Goal: Task Accomplishment & Management: Complete application form

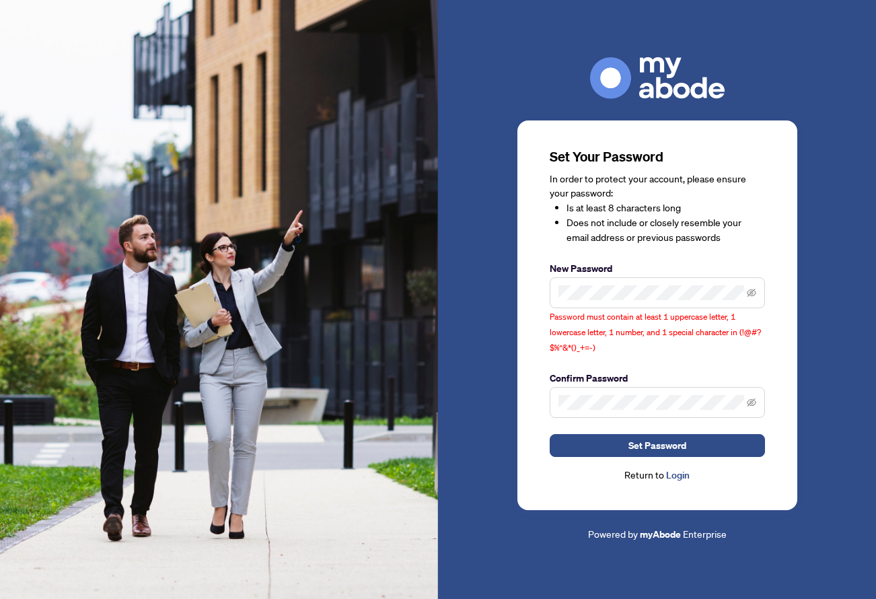
click at [549, 484] on div "Set Your Password In order to protect your account, please ensure your password…" at bounding box center [658, 315] width 280 height 390
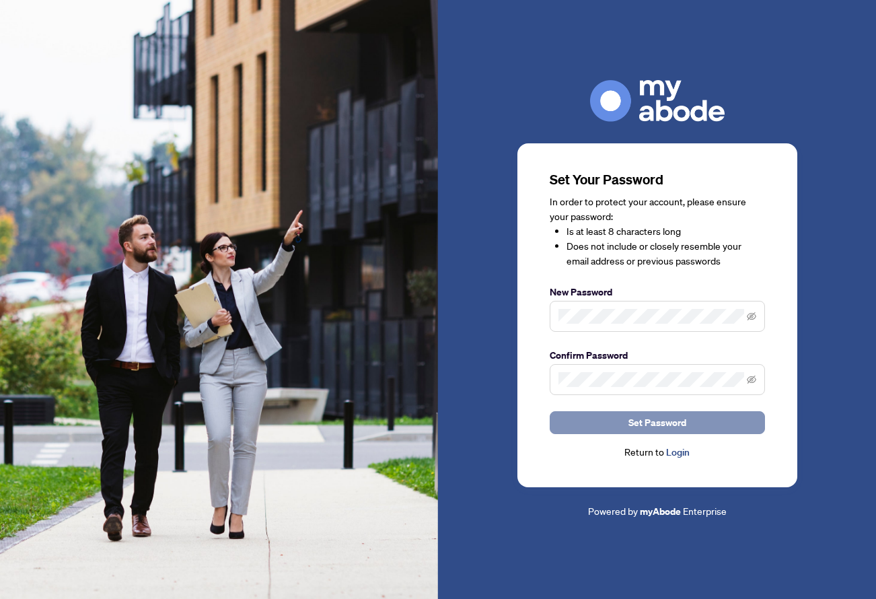
click at [584, 421] on button "Set Password" at bounding box center [657, 422] width 215 height 23
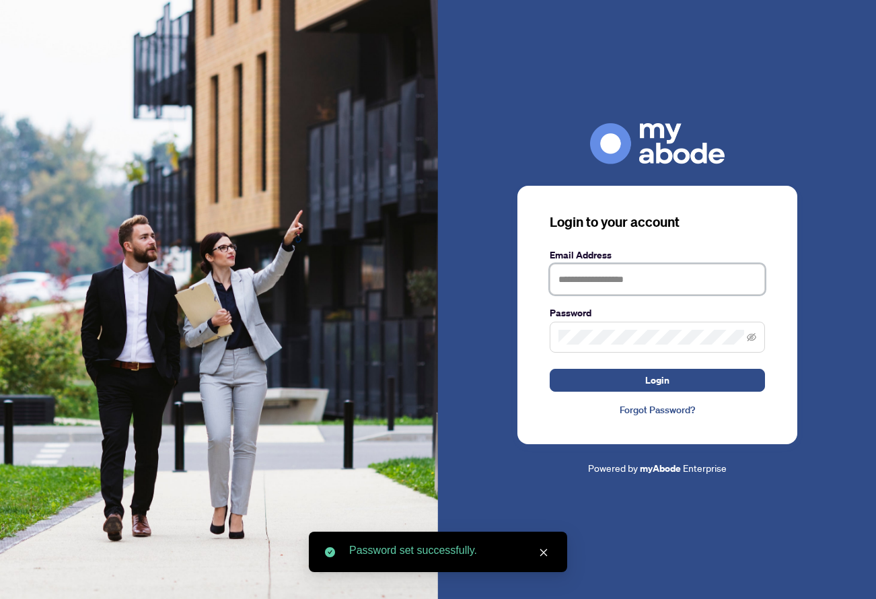
click at [599, 285] on input "text" at bounding box center [657, 279] width 215 height 31
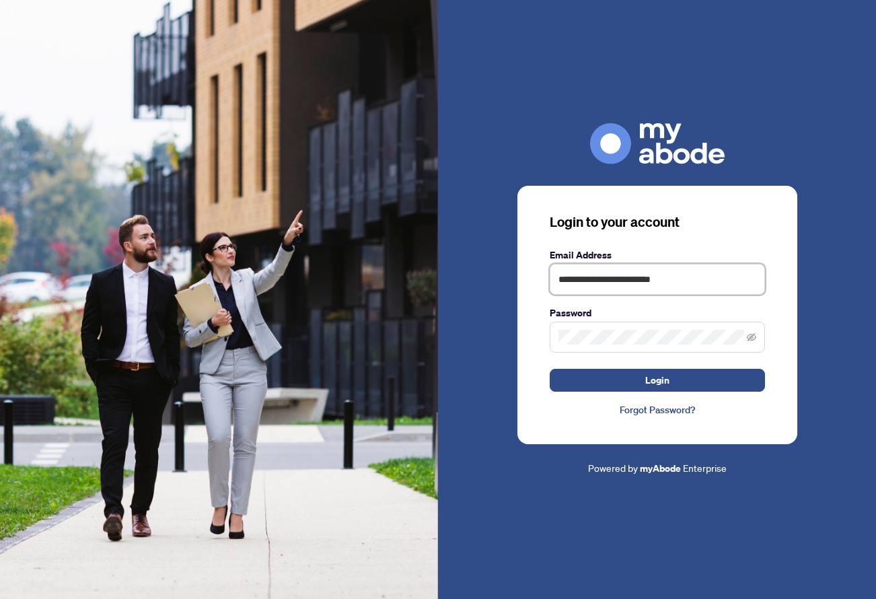
type input "**********"
click at [401, 329] on img at bounding box center [219, 299] width 438 height 599
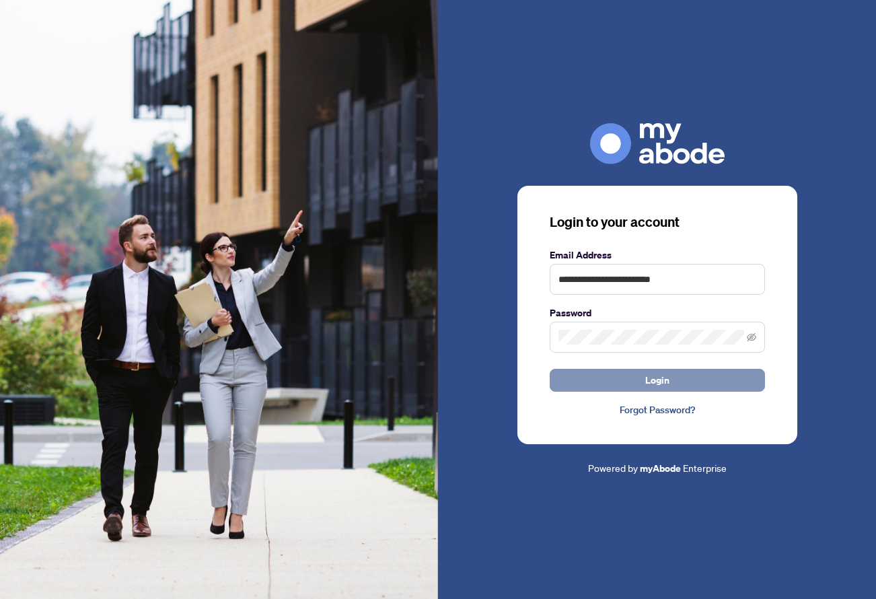
click at [582, 378] on button "Login" at bounding box center [657, 380] width 215 height 23
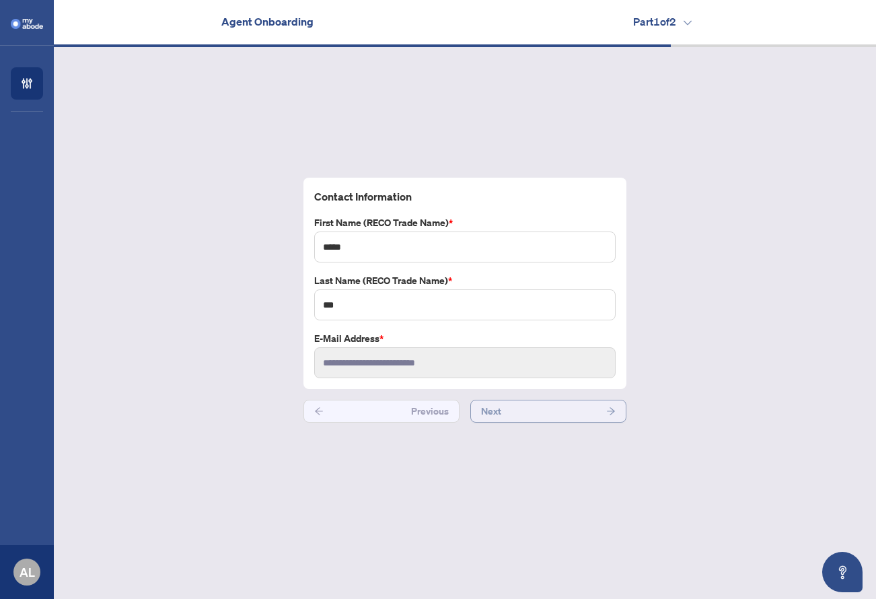
click at [526, 409] on button "Next" at bounding box center [549, 411] width 156 height 23
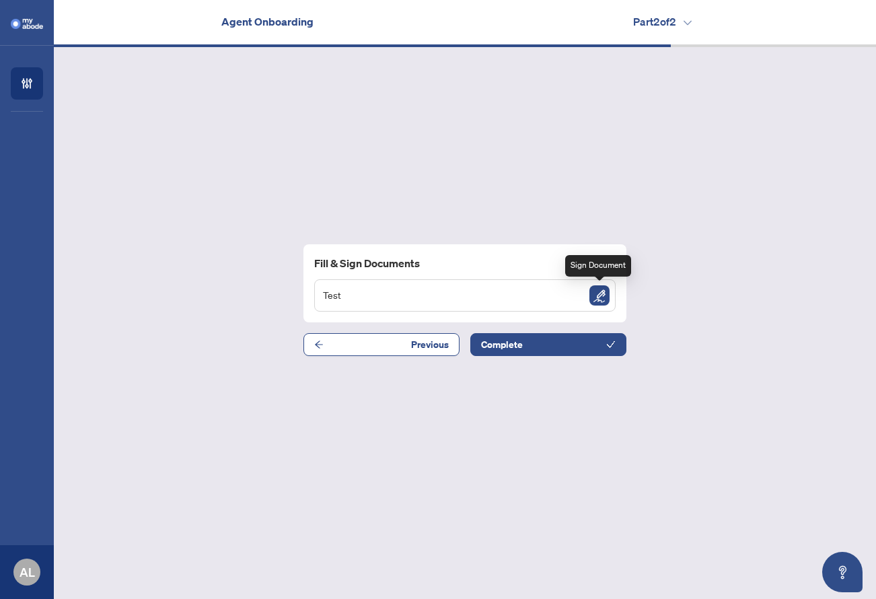
click at [604, 294] on img "Sign Document" at bounding box center [600, 295] width 20 height 20
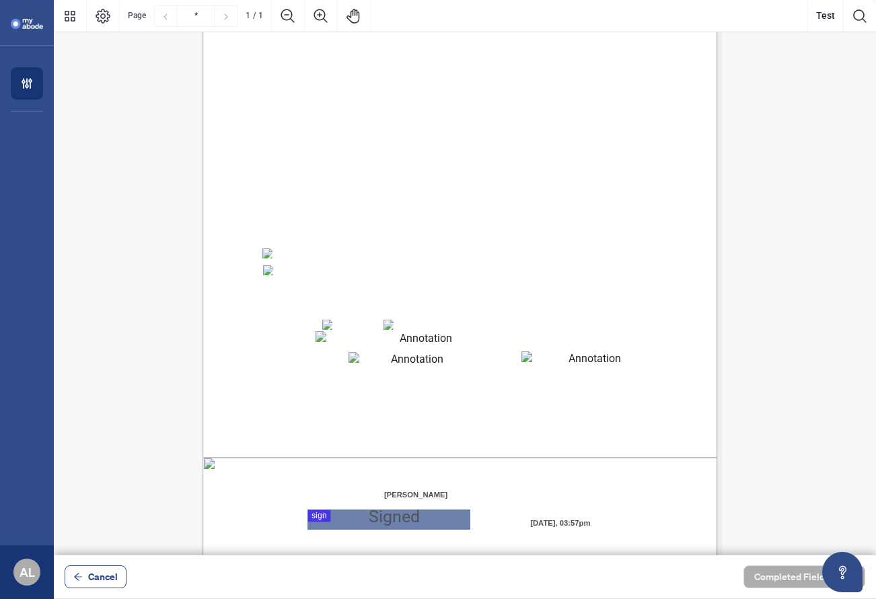
scroll to position [106, 0]
click at [98, 158] on div "Right at Home Realty, Brokerage Quarterly Fees Billing Authorization Quarterly …" at bounding box center [318, 267] width 528 height 680
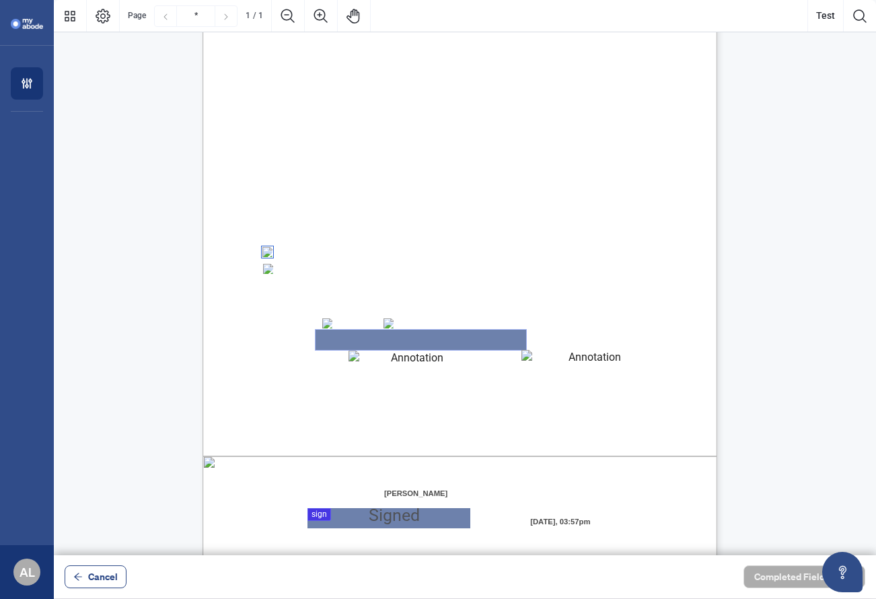
click at [391, 345] on textarea "01K6171DDF611A3C643FPFRY45" at bounding box center [421, 340] width 211 height 20
type textarea "*"
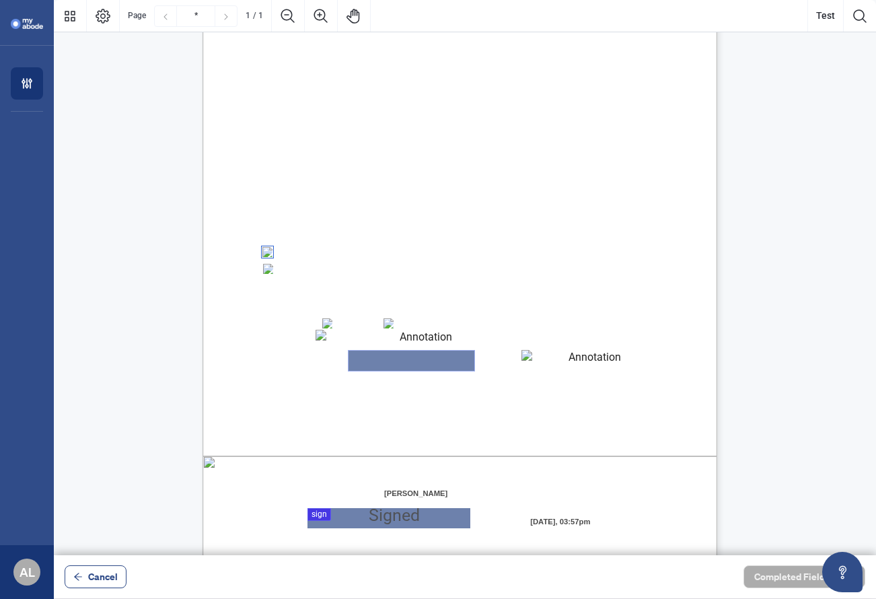
click at [379, 370] on textarea "01K6171MYNJZYBJXPH8Y8W7HQ6" at bounding box center [412, 361] width 126 height 20
click at [361, 480] on span "the outstanding amount to my credit card on file." at bounding box center [349, 476] width 173 height 11
click at [381, 353] on textarea "01K6171MYNJZYBJXPH8Y8W7HQ6" at bounding box center [412, 361] width 126 height 20
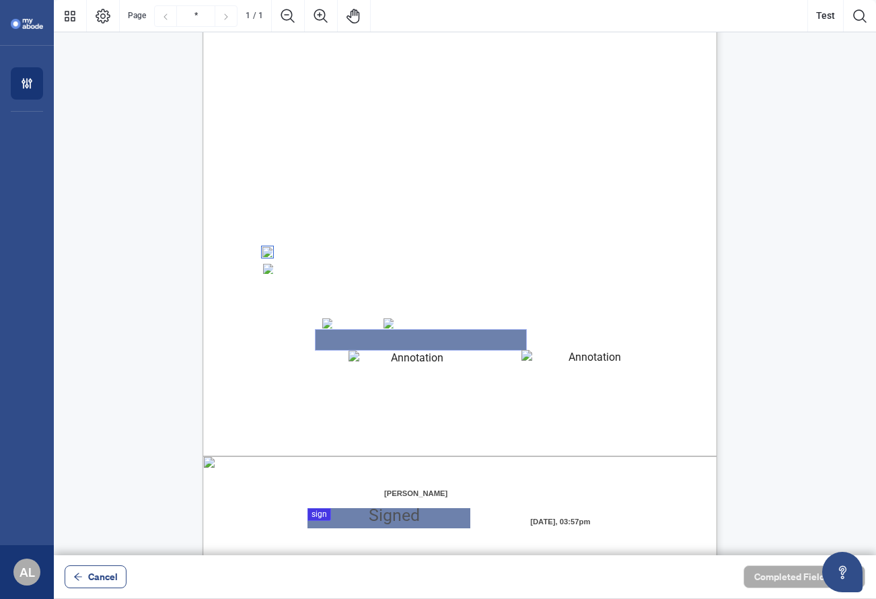
click at [378, 340] on textarea "01K6171DDF611A3C643FPFRY45" at bounding box center [421, 340] width 211 height 20
click at [395, 322] on span "Mastercard" at bounding box center [412, 324] width 37 height 10
click at [396, 324] on span "Mastercard" at bounding box center [412, 324] width 37 height 10
click at [395, 345] on textarea "01K6171DDF611A3C643FPFRY45" at bounding box center [421, 340] width 211 height 20
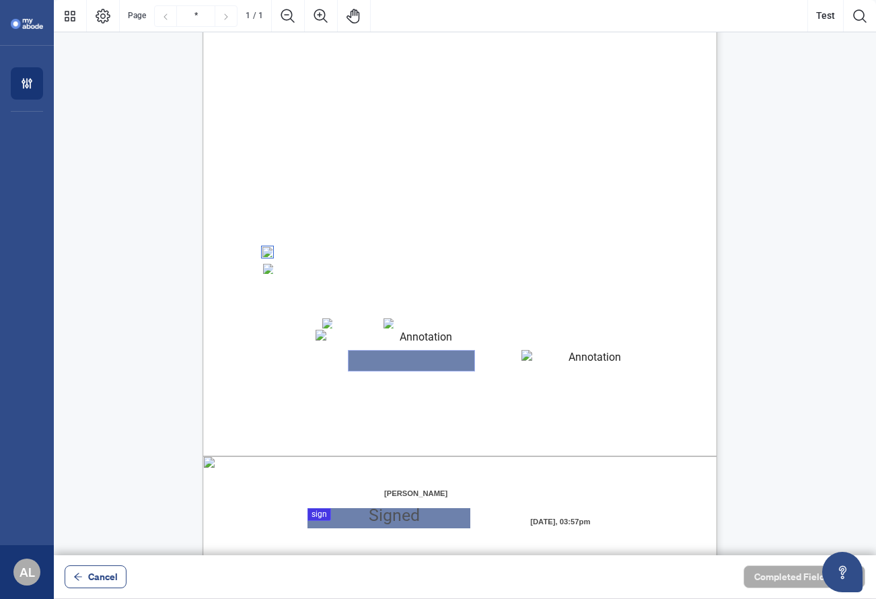
click at [395, 366] on textarea "01K6171MYNJZYBJXPH8Y8W7HQ6" at bounding box center [412, 361] width 126 height 20
click at [341, 407] on span "I hereby authorize Right at Home Realty to process a payment," at bounding box center [448, 412] width 233 height 11
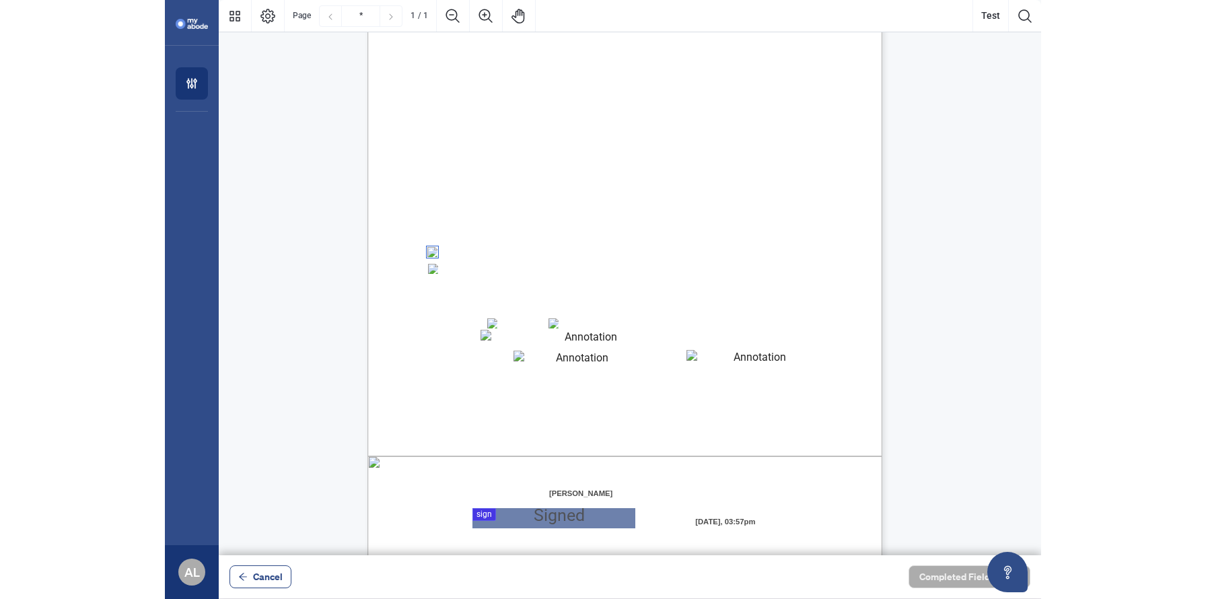
scroll to position [170, 0]
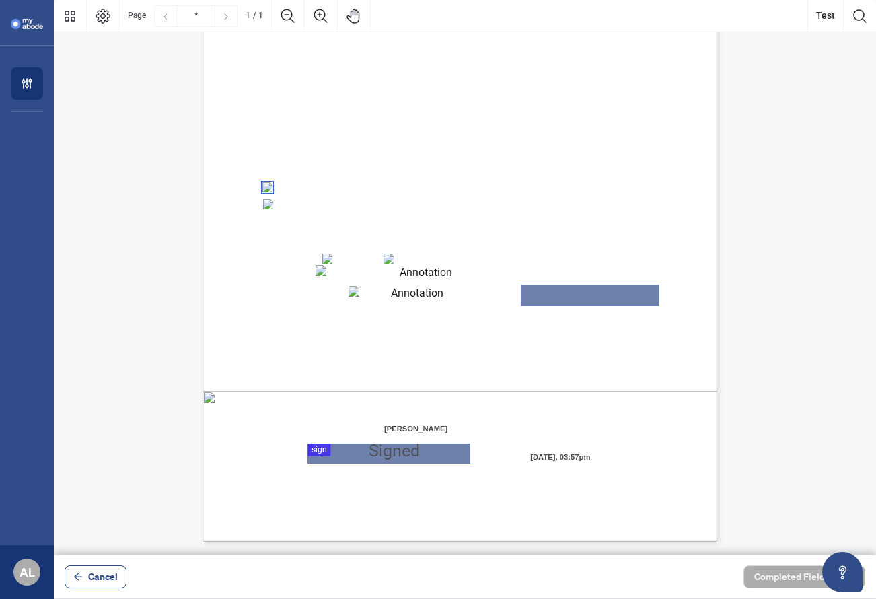
click at [561, 298] on textarea "01K61720M6PHXMJ1209P2Q9MRX" at bounding box center [590, 295] width 137 height 20
click at [394, 384] on span "Funds will be withdrawn according to my selected payment method. If I have chos…" at bounding box center [421, 389] width 314 height 11
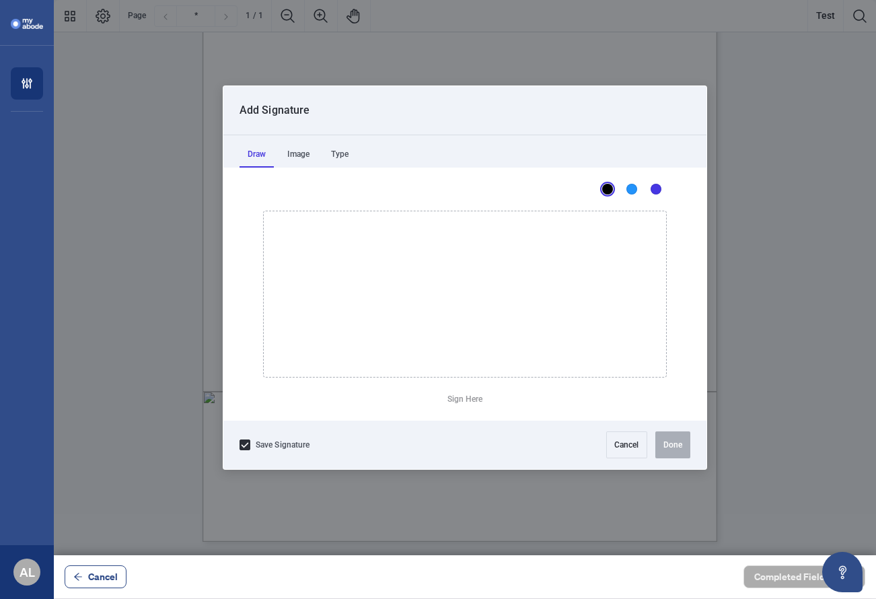
click at [336, 459] on div at bounding box center [465, 277] width 823 height 555
click at [628, 449] on button "Cancel" at bounding box center [627, 444] width 41 height 27
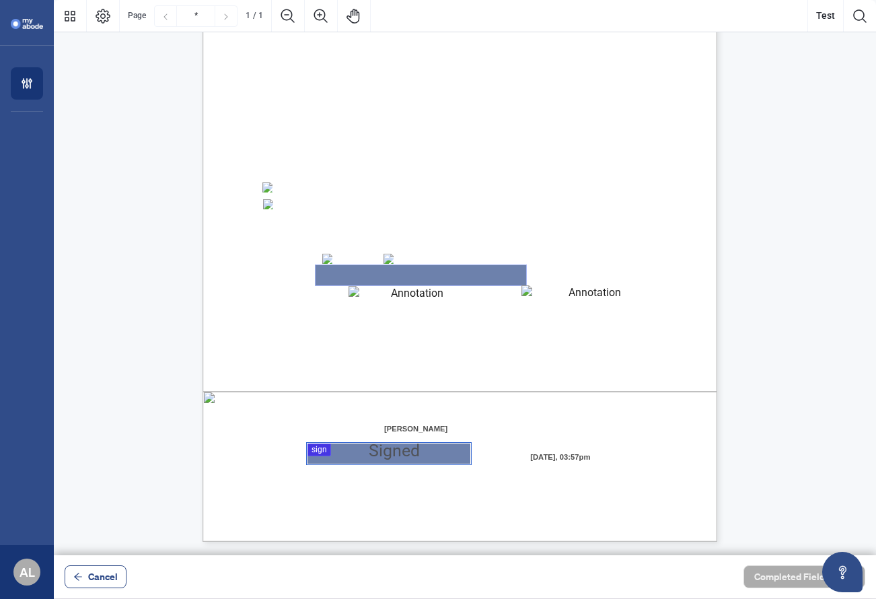
click at [357, 279] on textarea "01K6171DDF611A3C643FPFRY45" at bounding box center [421, 275] width 211 height 20
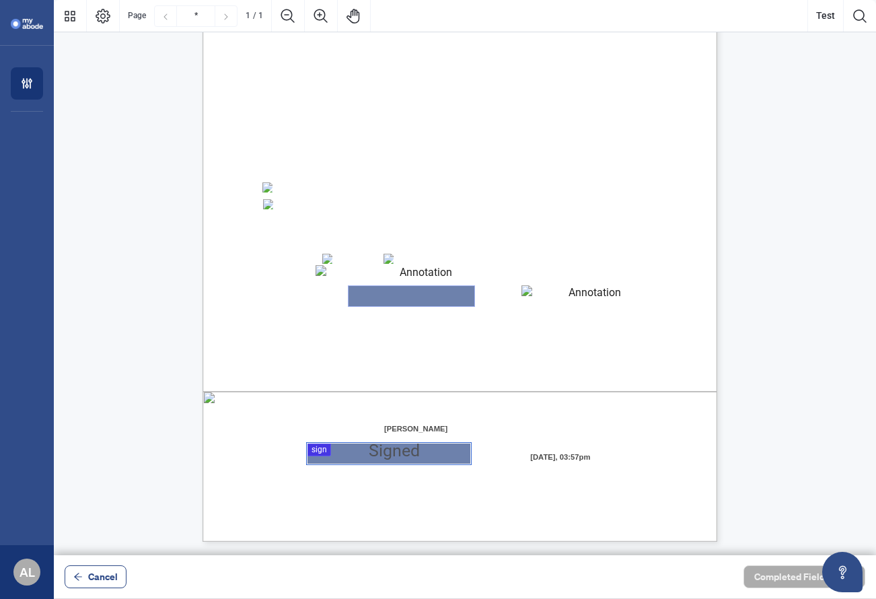
click at [378, 298] on textarea "01K6171MYNJZYBJXPH8Y8W7HQ6" at bounding box center [412, 296] width 126 height 20
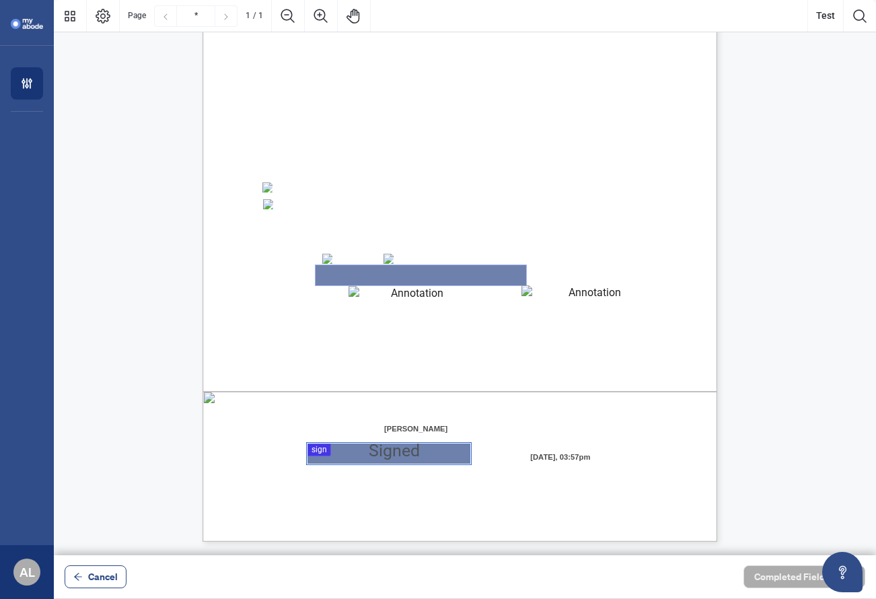
click at [378, 273] on textarea "01K6171DDF611A3C643FPFRY45" at bounding box center [421, 275] width 211 height 20
click at [572, 291] on textarea "01K61720M6PHXMJ1209P2Q9MRX" at bounding box center [590, 295] width 137 height 20
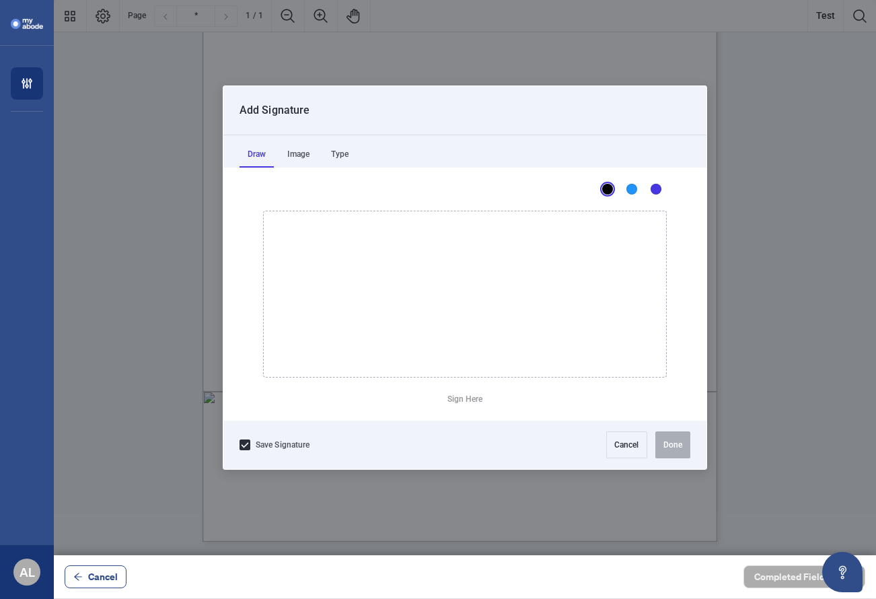
click at [335, 450] on div at bounding box center [465, 277] width 823 height 555
click at [641, 442] on button "Cancel" at bounding box center [627, 444] width 41 height 27
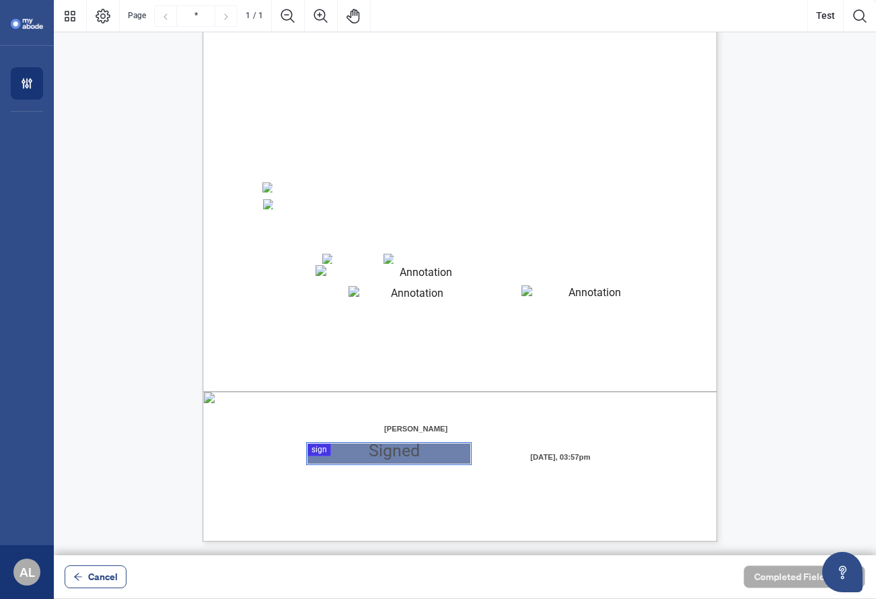
click at [431, 258] on span "Mastercard" at bounding box center [412, 259] width 37 height 10
click at [438, 269] on textarea "01K6171DDF611A3C643FPFRY45" at bounding box center [421, 275] width 211 height 20
click at [430, 281] on textarea "01K6171DDF611A3C643FPFRY45" at bounding box center [421, 275] width 211 height 20
click at [401, 343] on span "I hereby authorize Right at Home Realty to process a payment," at bounding box center [448, 347] width 233 height 11
click at [389, 280] on textarea "*****" at bounding box center [421, 275] width 211 height 20
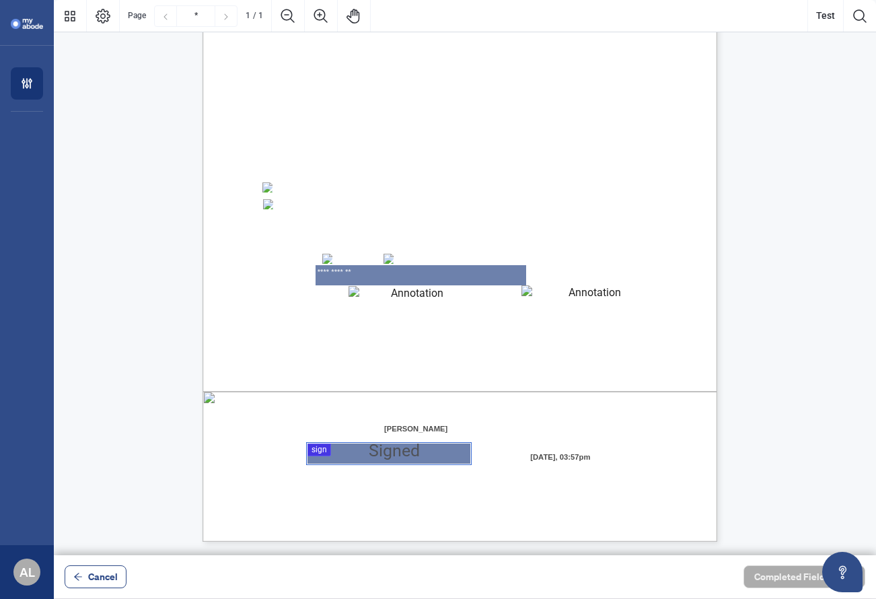
type textarea "**********"
click at [374, 347] on span "I hereby authorize Right at Home Realty to process a payment," at bounding box center [448, 347] width 233 height 11
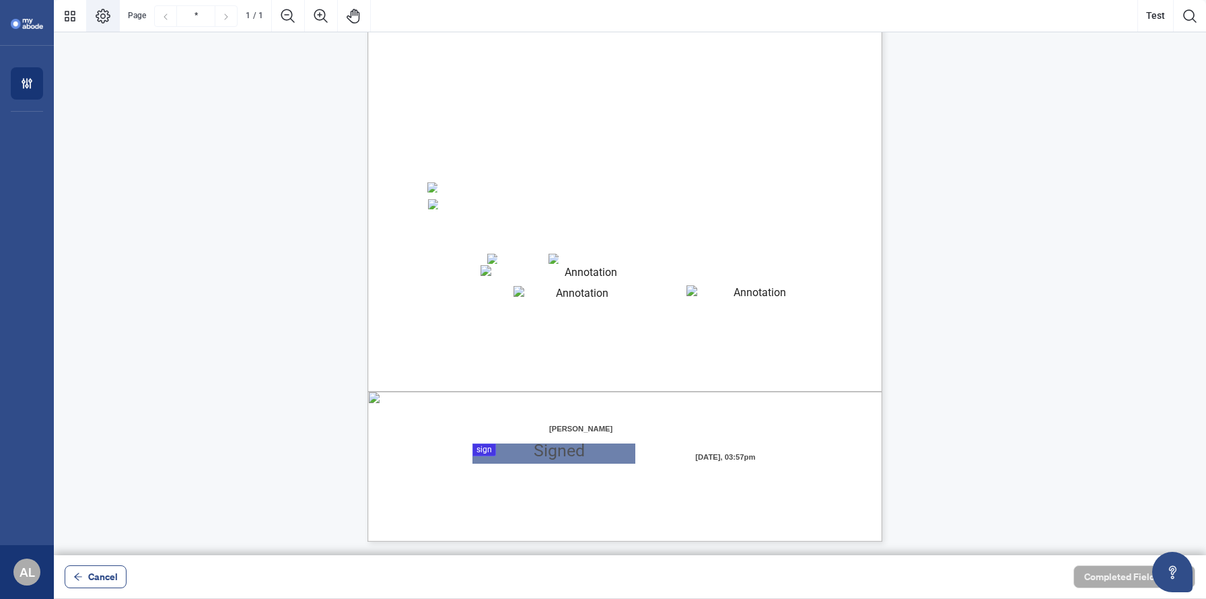
click at [114, 25] on button "Page Layout" at bounding box center [103, 16] width 32 height 32
click at [74, 15] on icon "Thumbnails" at bounding box center [70, 16] width 16 height 16
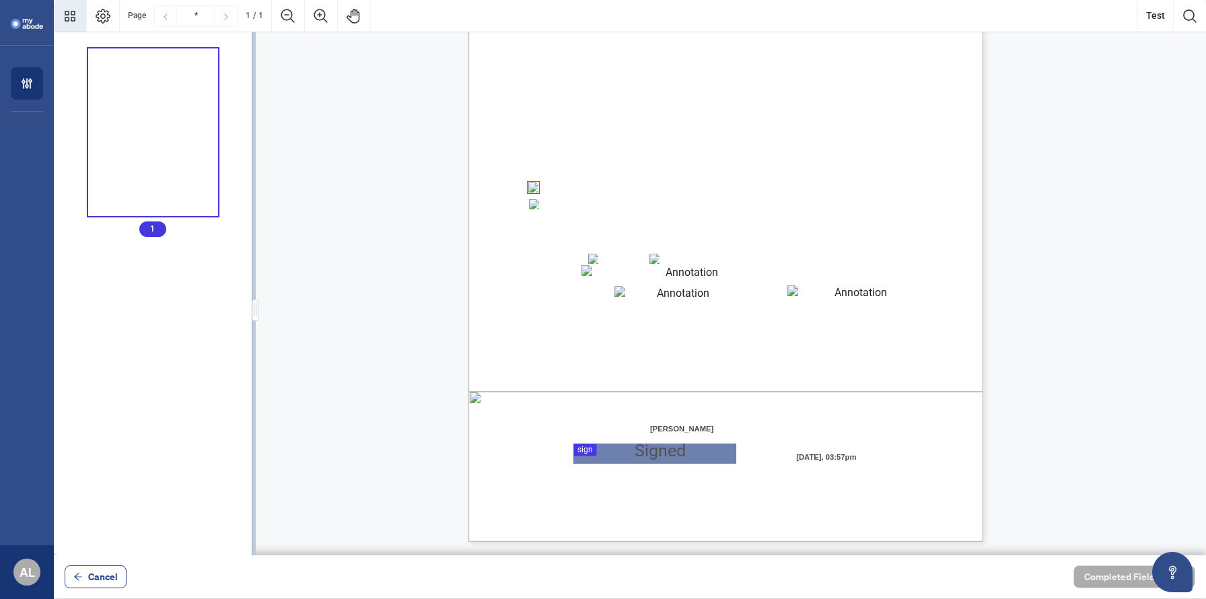
click at [74, 15] on icon "Thumbnails" at bounding box center [70, 16] width 16 height 16
